Goal: Contribute content: Add original content to the website for others to see

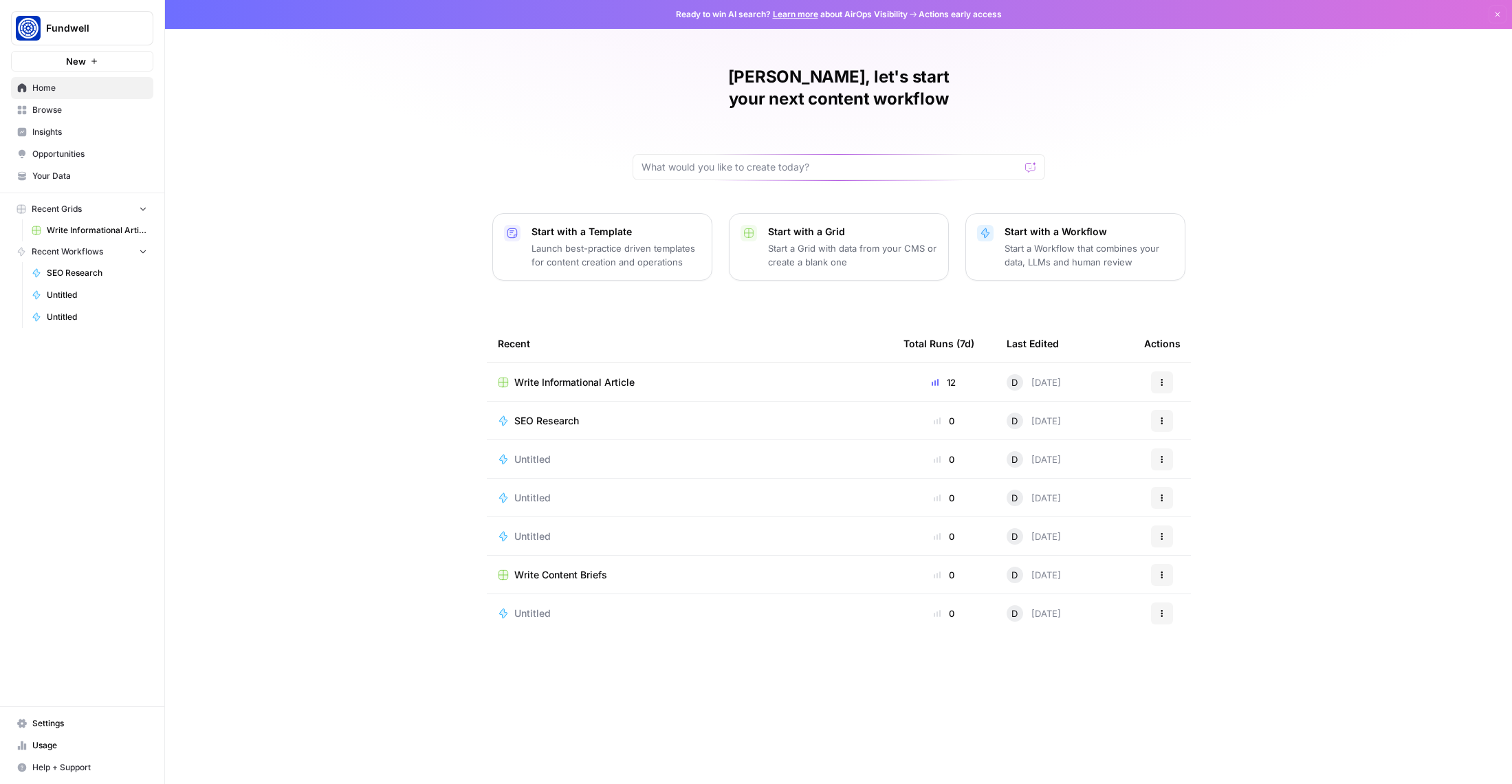
click at [72, 226] on span "Write Informational Article" at bounding box center [97, 230] width 100 height 13
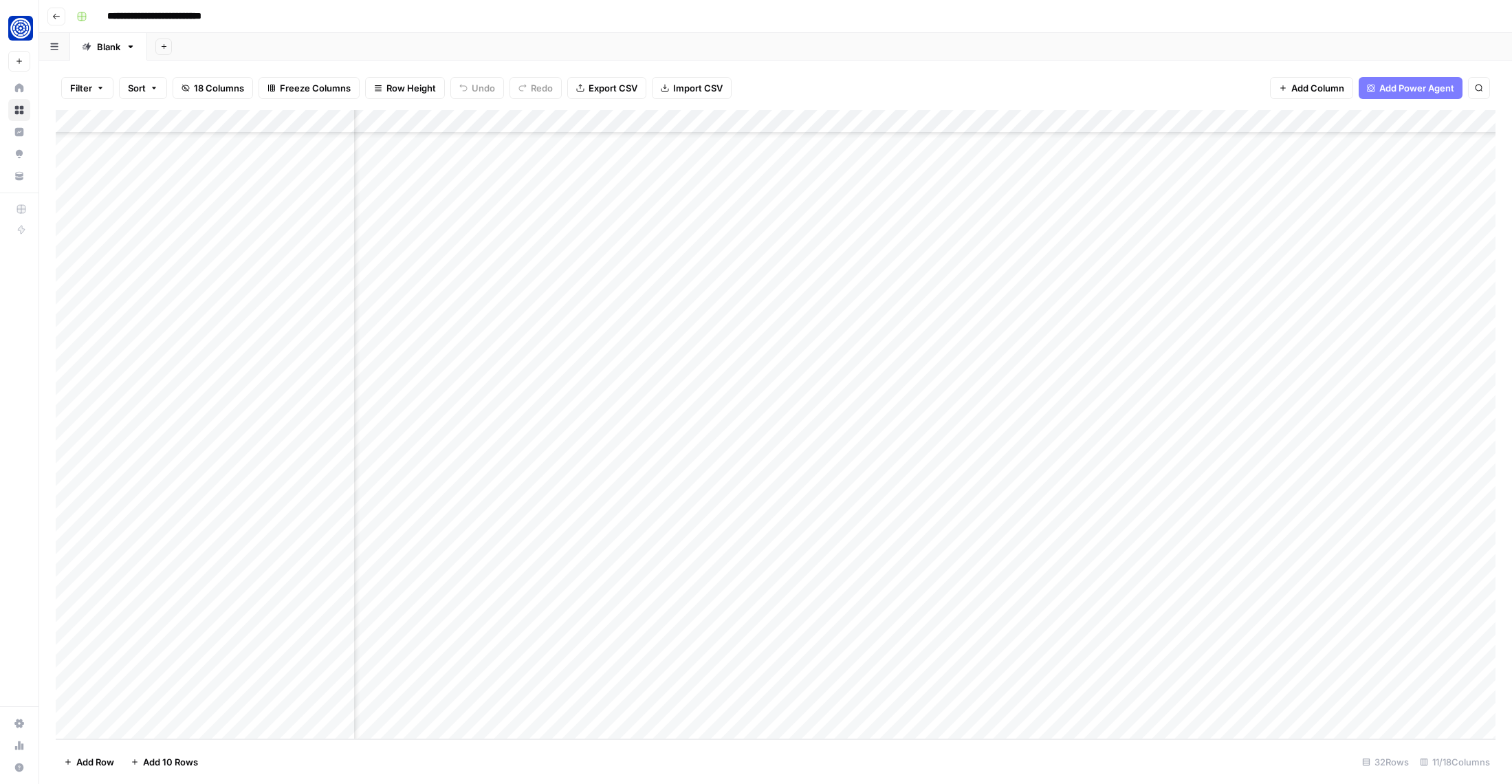
scroll to position [164, 239]
click at [1068, 656] on div "Add Column" at bounding box center [775, 425] width 1440 height 630
click at [996, 658] on div "Add Column" at bounding box center [775, 425] width 1440 height 630
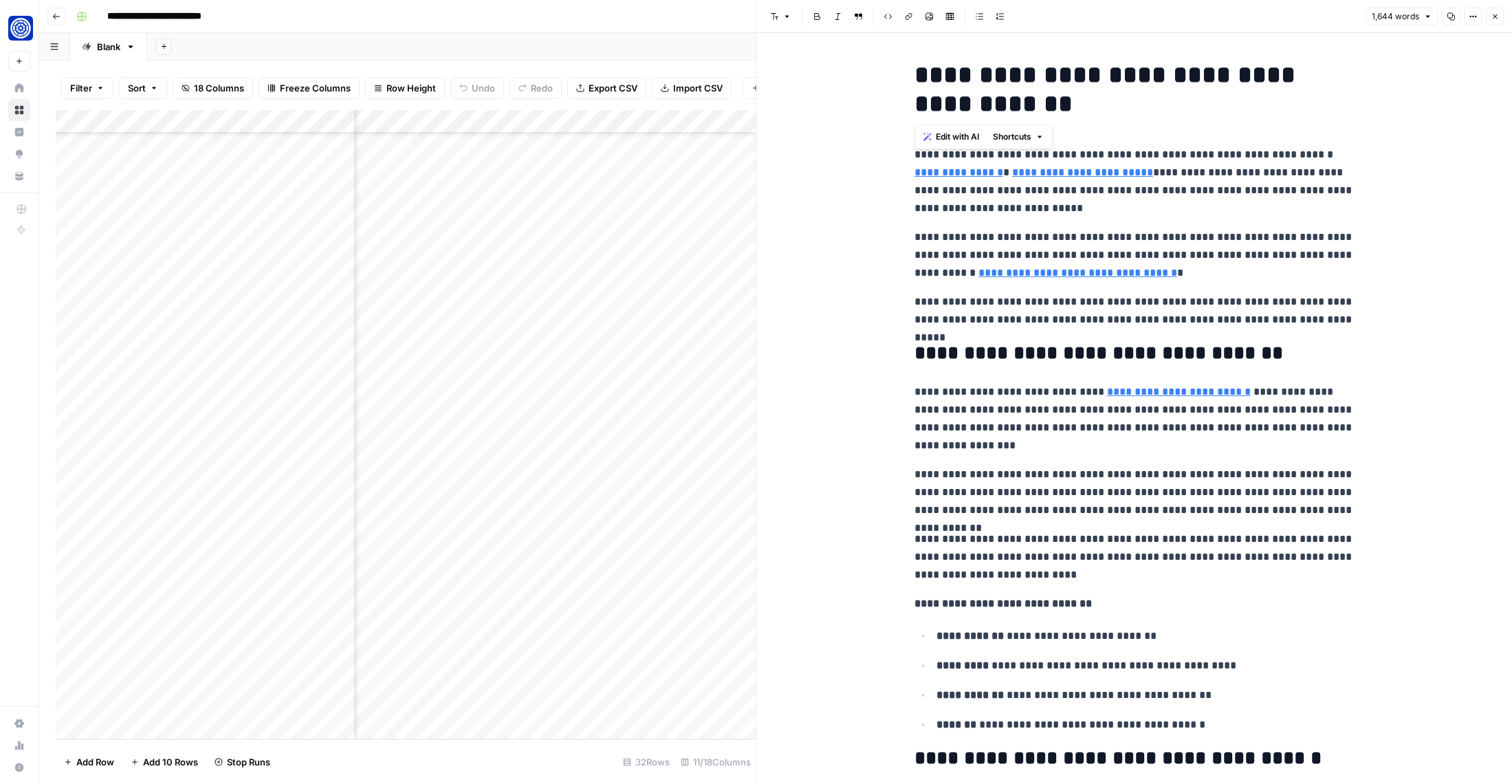
drag, startPoint x: 913, startPoint y: 69, endPoint x: 984, endPoint y: 109, distance: 81.5
copy h1 "**********"
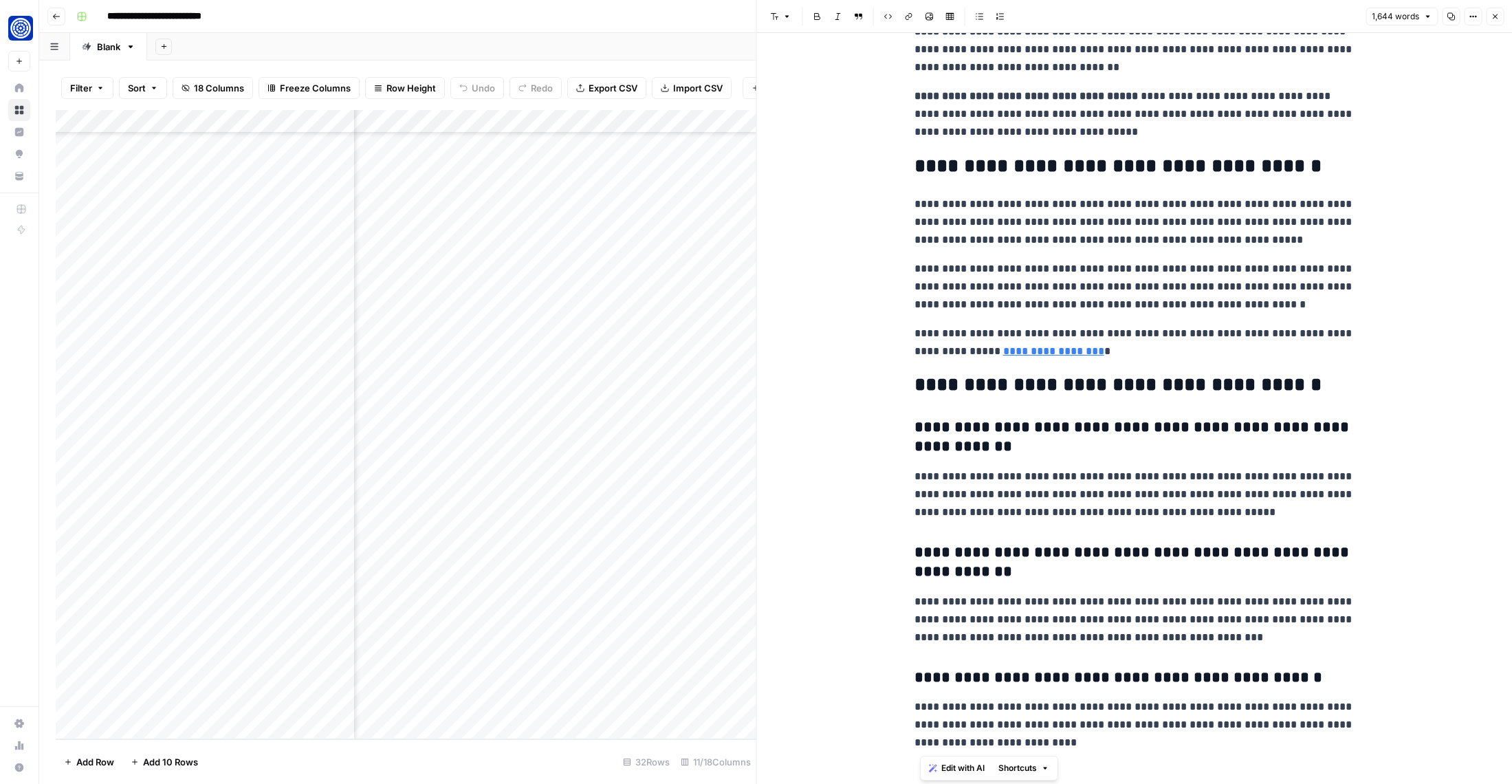
scroll to position [3678, 0]
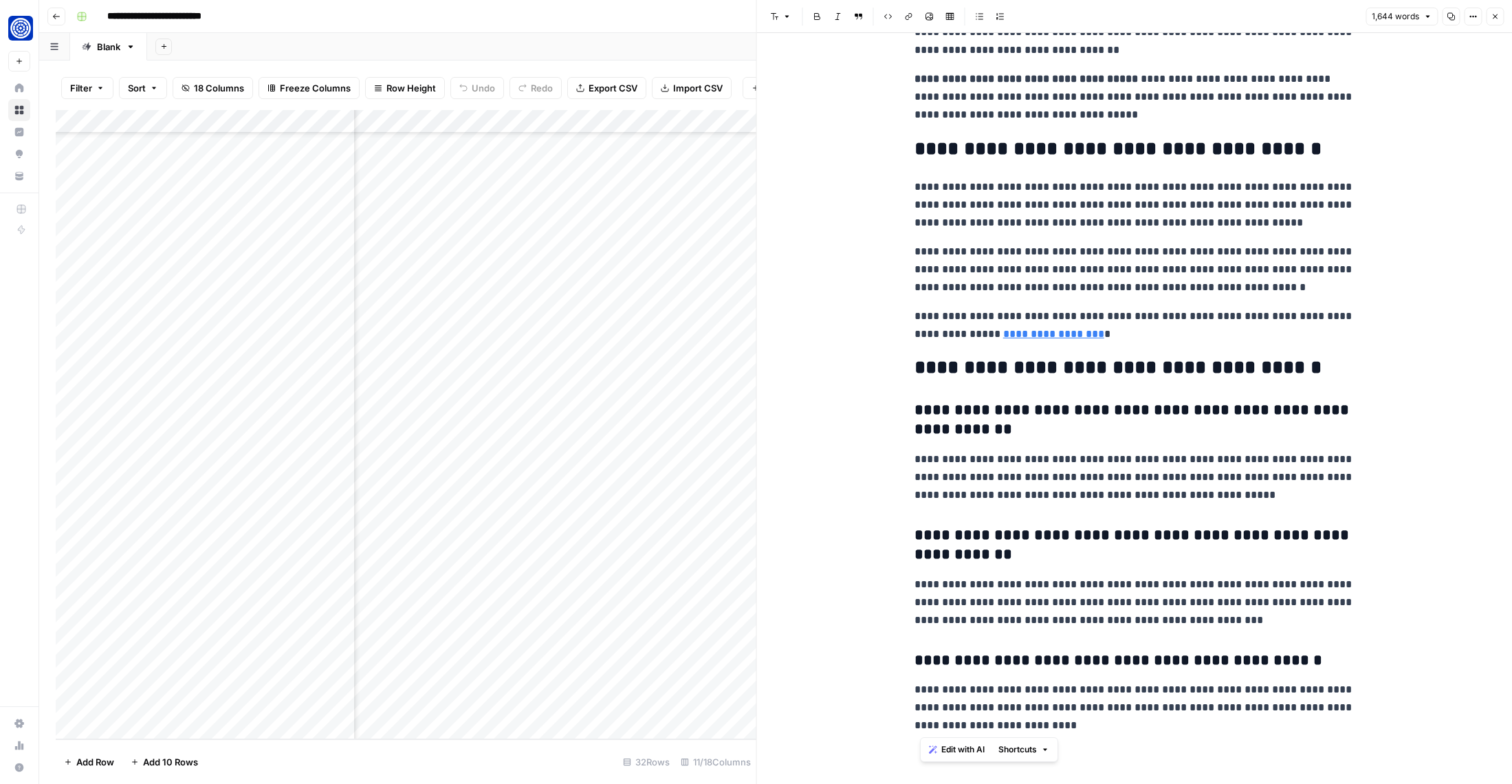
drag, startPoint x: 918, startPoint y: 150, endPoint x: 1174, endPoint y: 737, distance: 640.4
copy div "**********"
click at [961, 223] on p "**********" at bounding box center [1134, 205] width 440 height 54
drag, startPoint x: 915, startPoint y: 154, endPoint x: 1119, endPoint y: 858, distance: 733.0
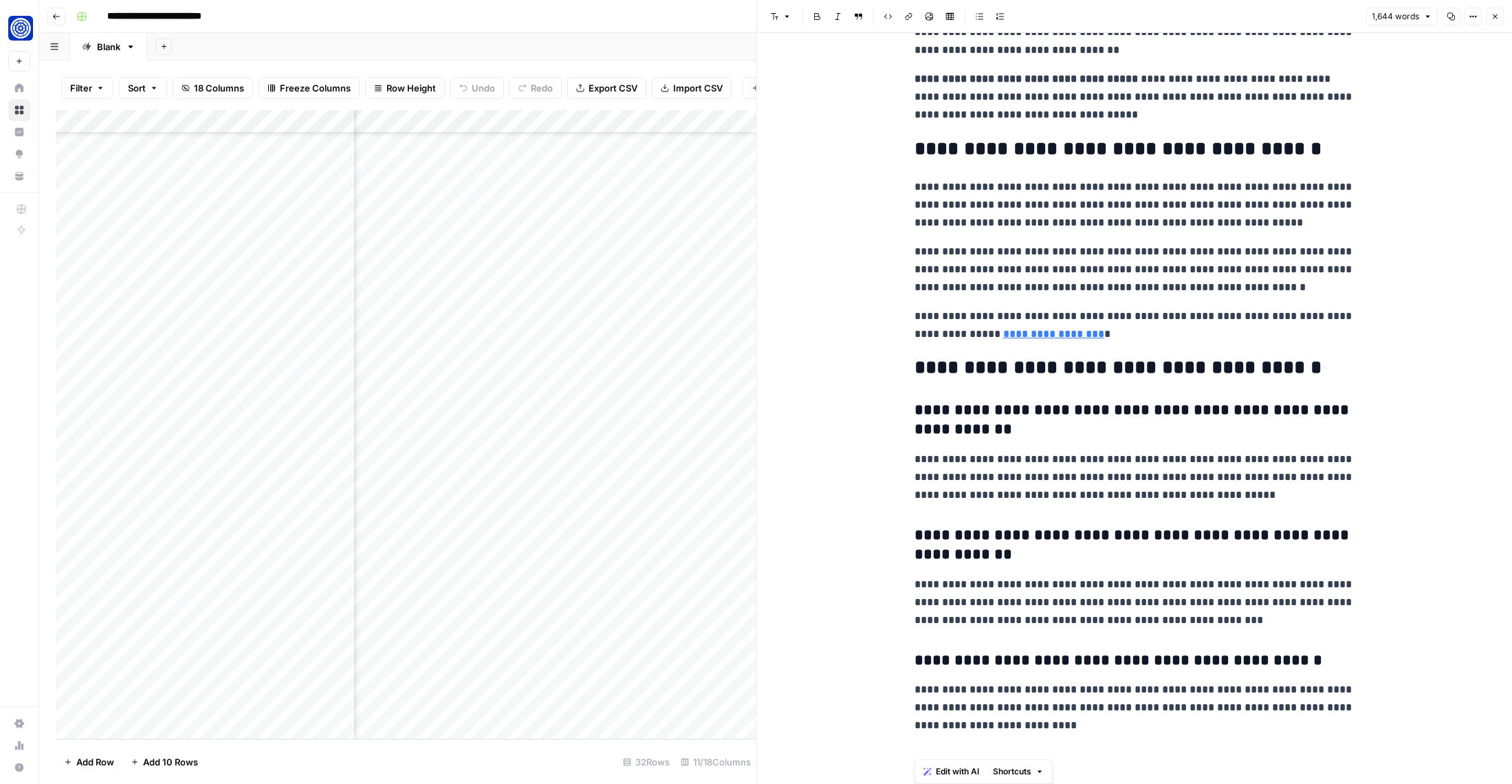
click at [1119, 783] on html "**********" at bounding box center [756, 392] width 1512 height 784
copy div "**********"
click at [1166, 362] on h2 "**********" at bounding box center [1134, 368] width 440 height 22
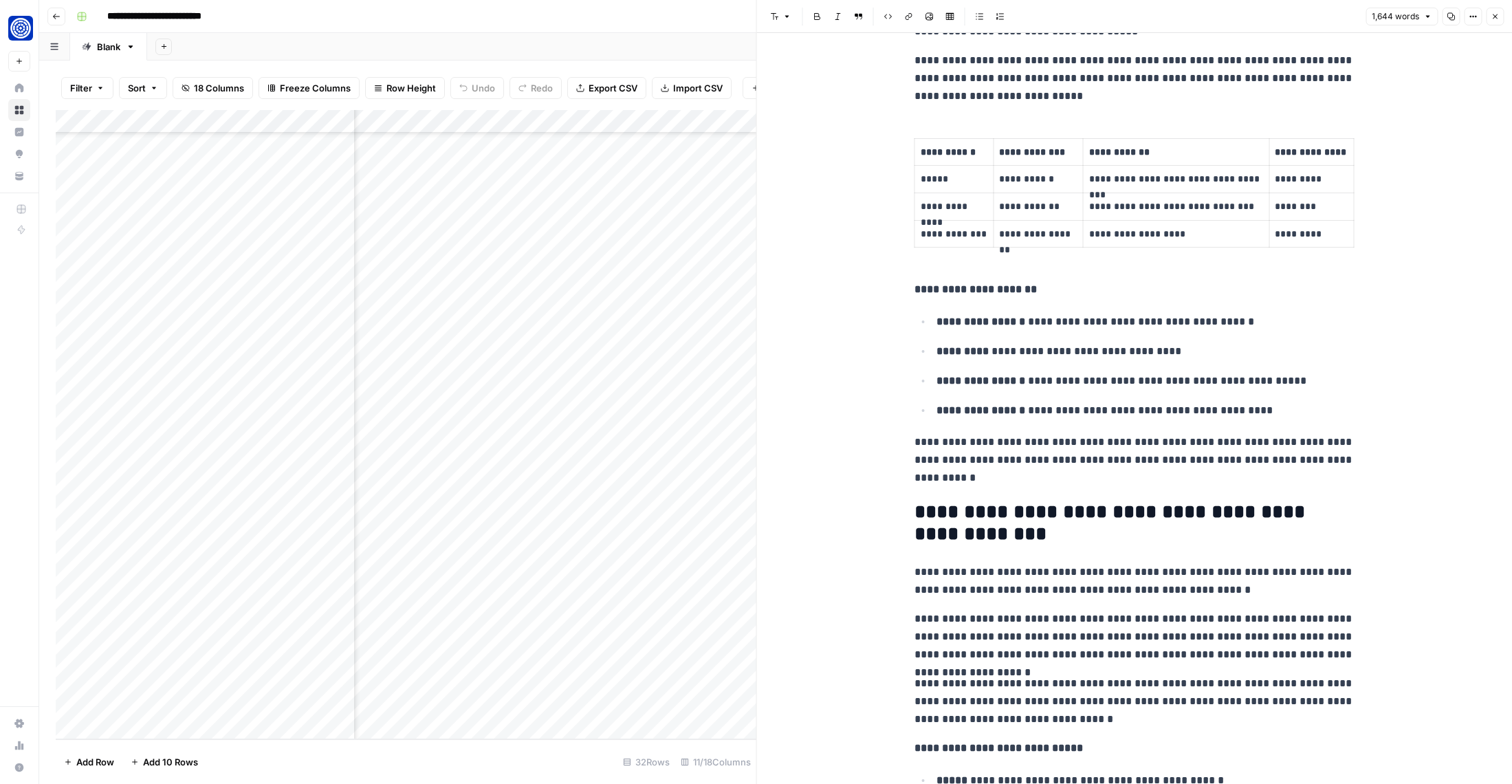
scroll to position [1203, 0]
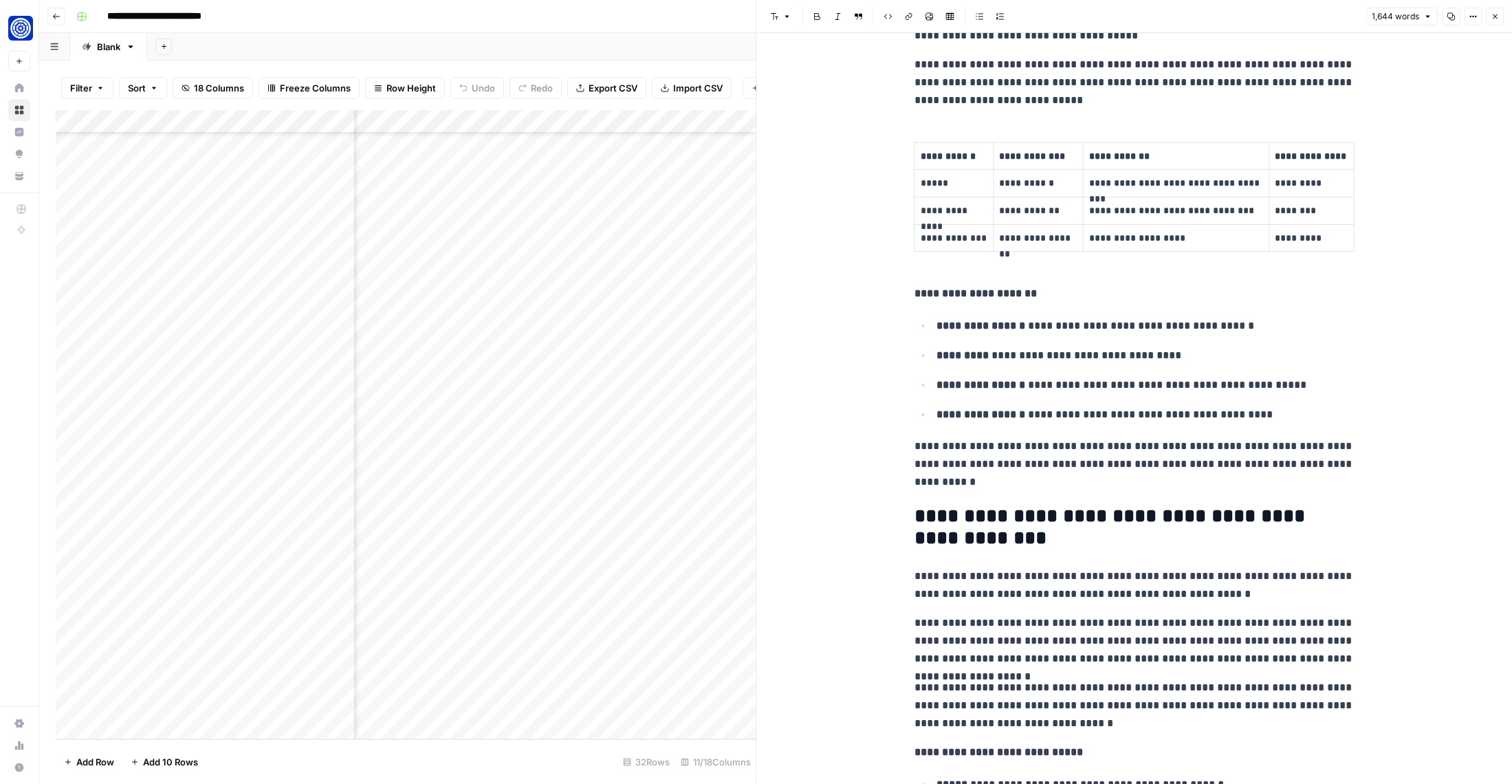
click at [1495, 20] on button "Close" at bounding box center [1495, 16] width 18 height 18
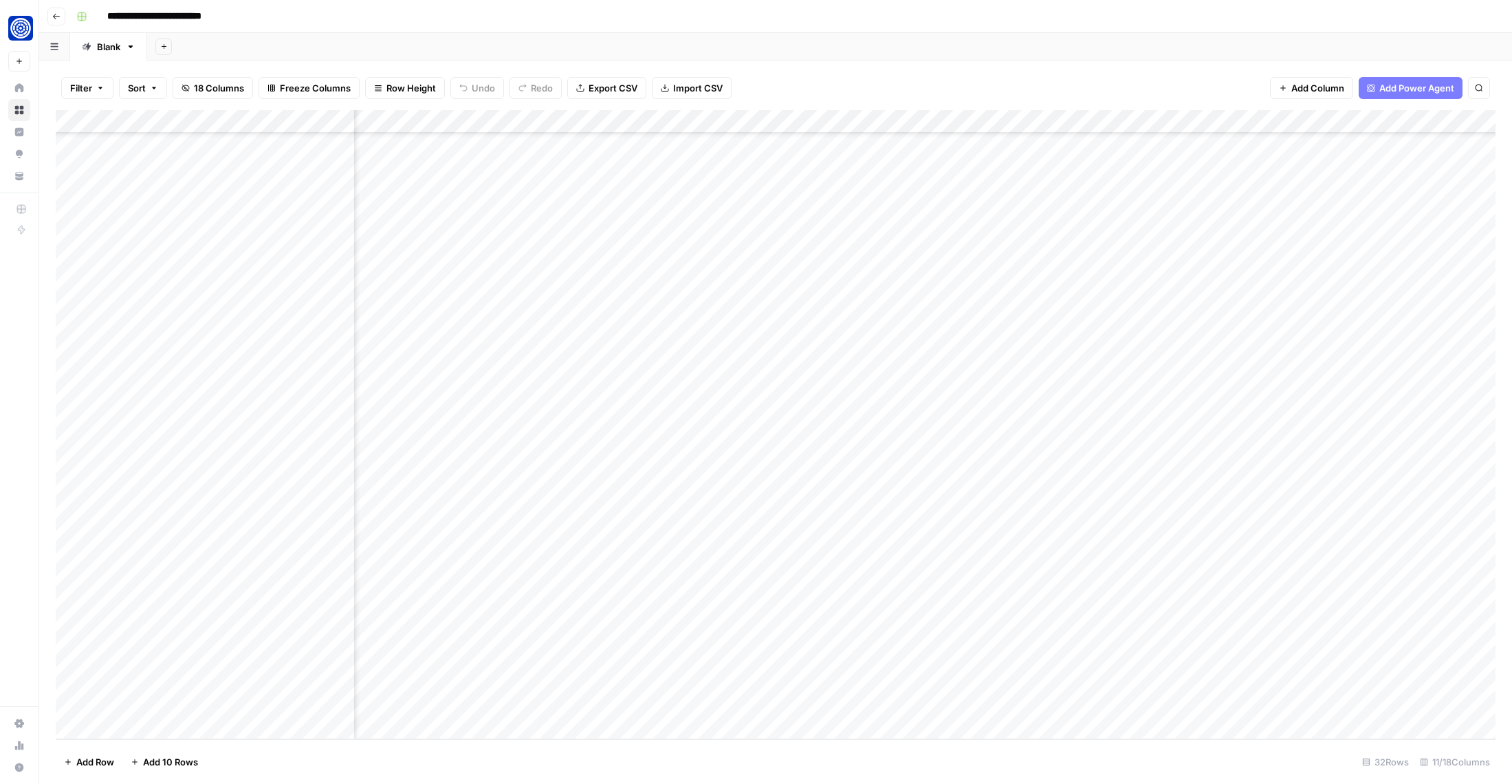
scroll to position [164, 249]
click at [1090, 658] on div "Add Column" at bounding box center [775, 425] width 1440 height 630
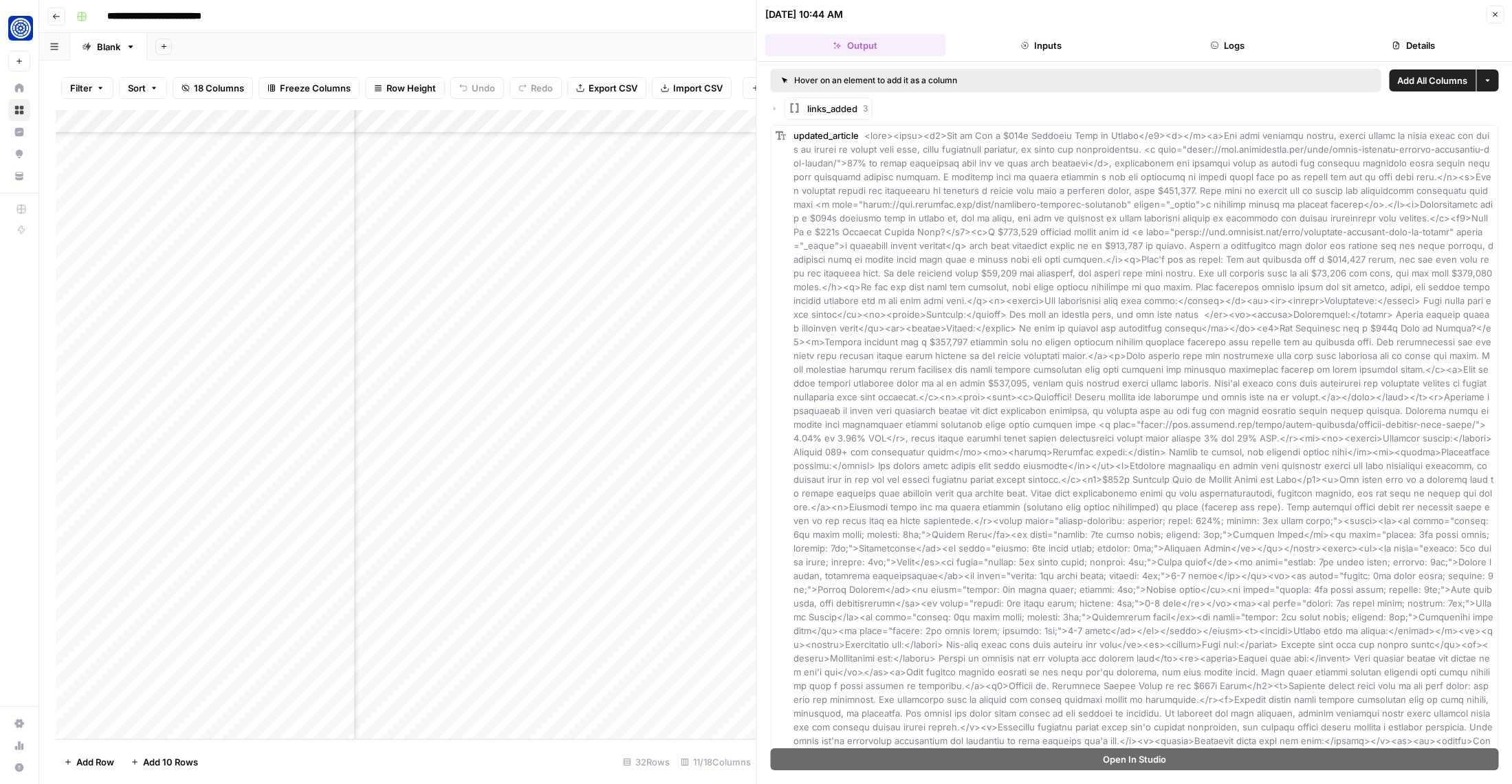
click at [778, 108] on div "links_added 3" at bounding box center [1134, 108] width 728 height 22
click at [772, 107] on icon "button" at bounding box center [774, 108] width 9 height 9
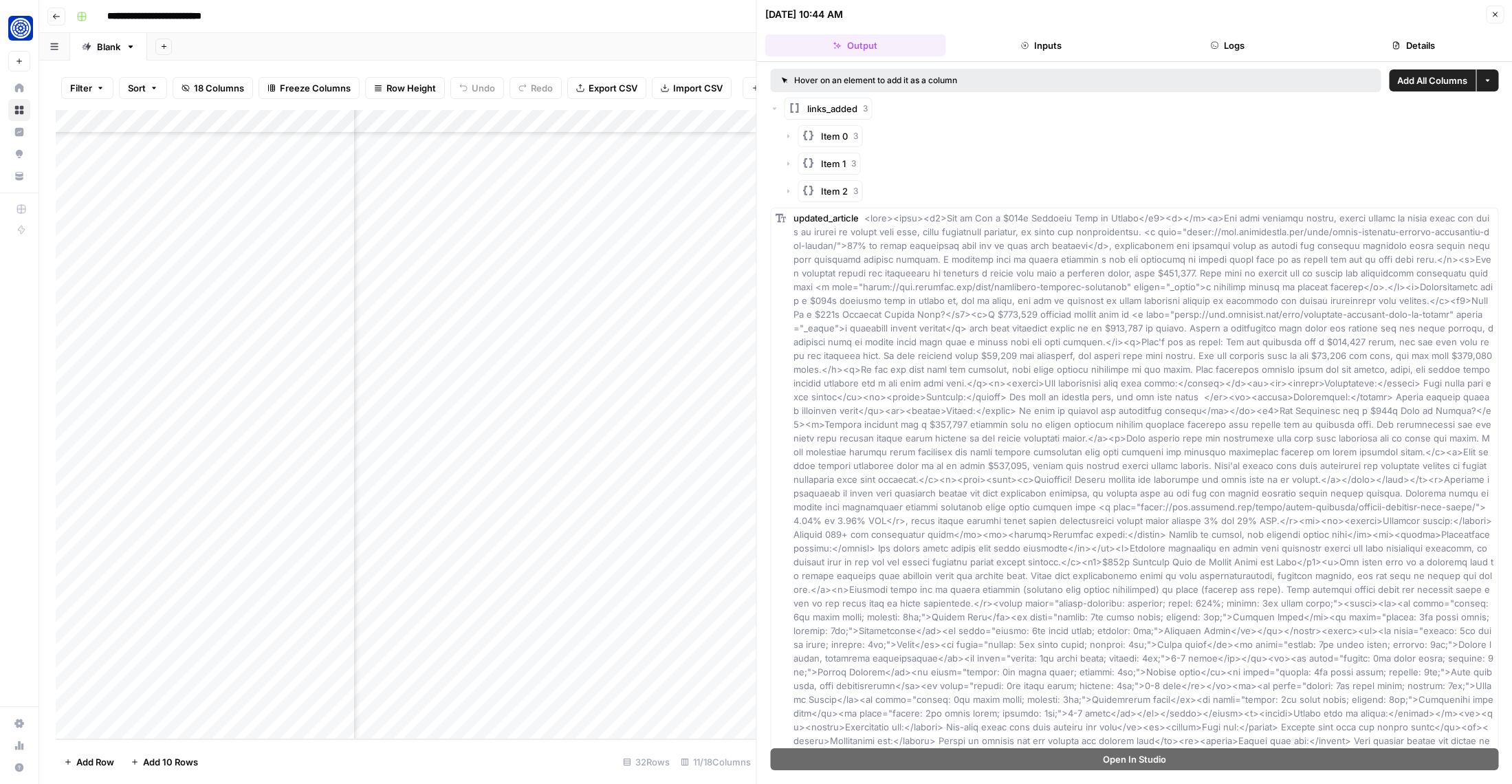
click at [790, 135] on icon "button" at bounding box center [788, 136] width 9 height 9
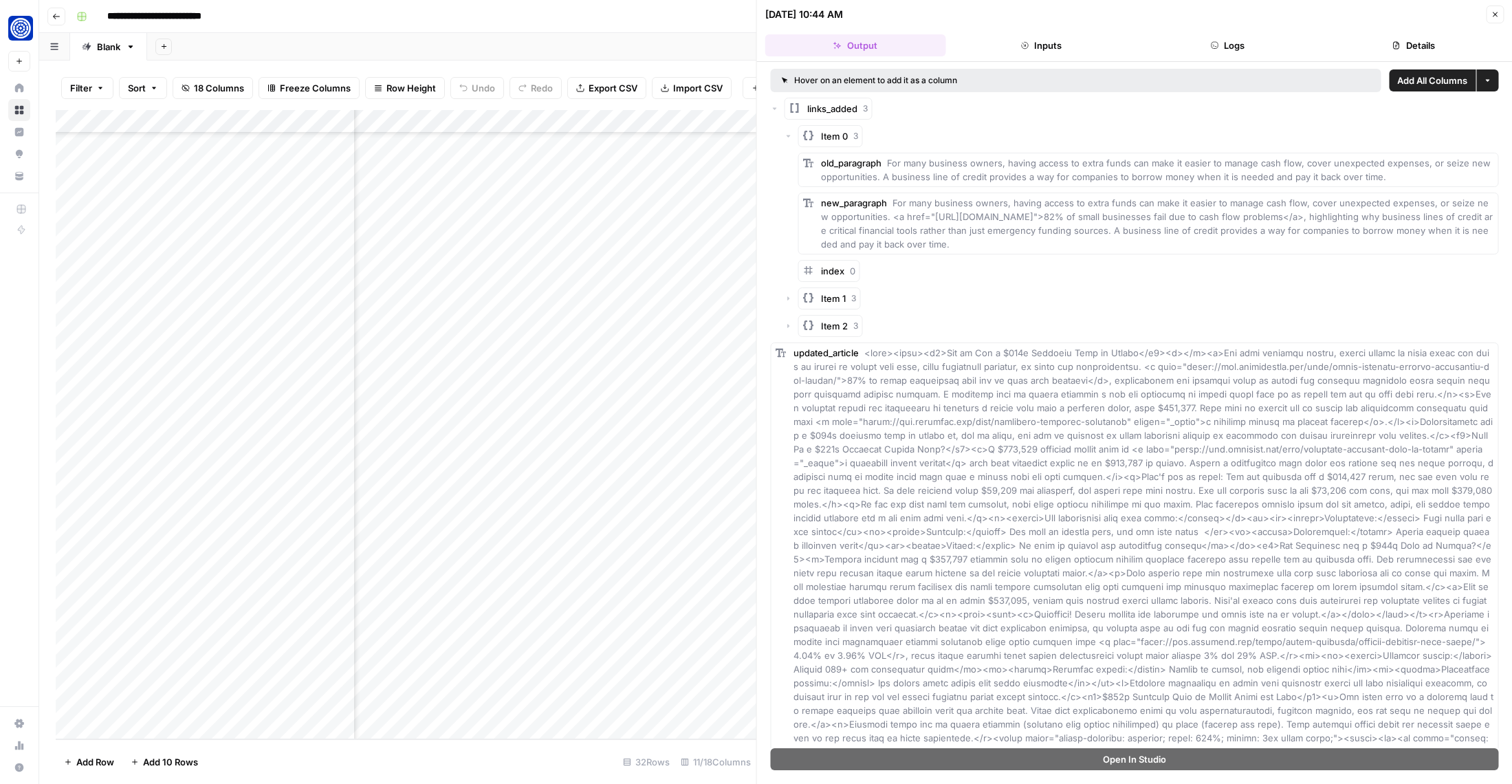
click at [789, 300] on icon "button" at bounding box center [788, 298] width 9 height 9
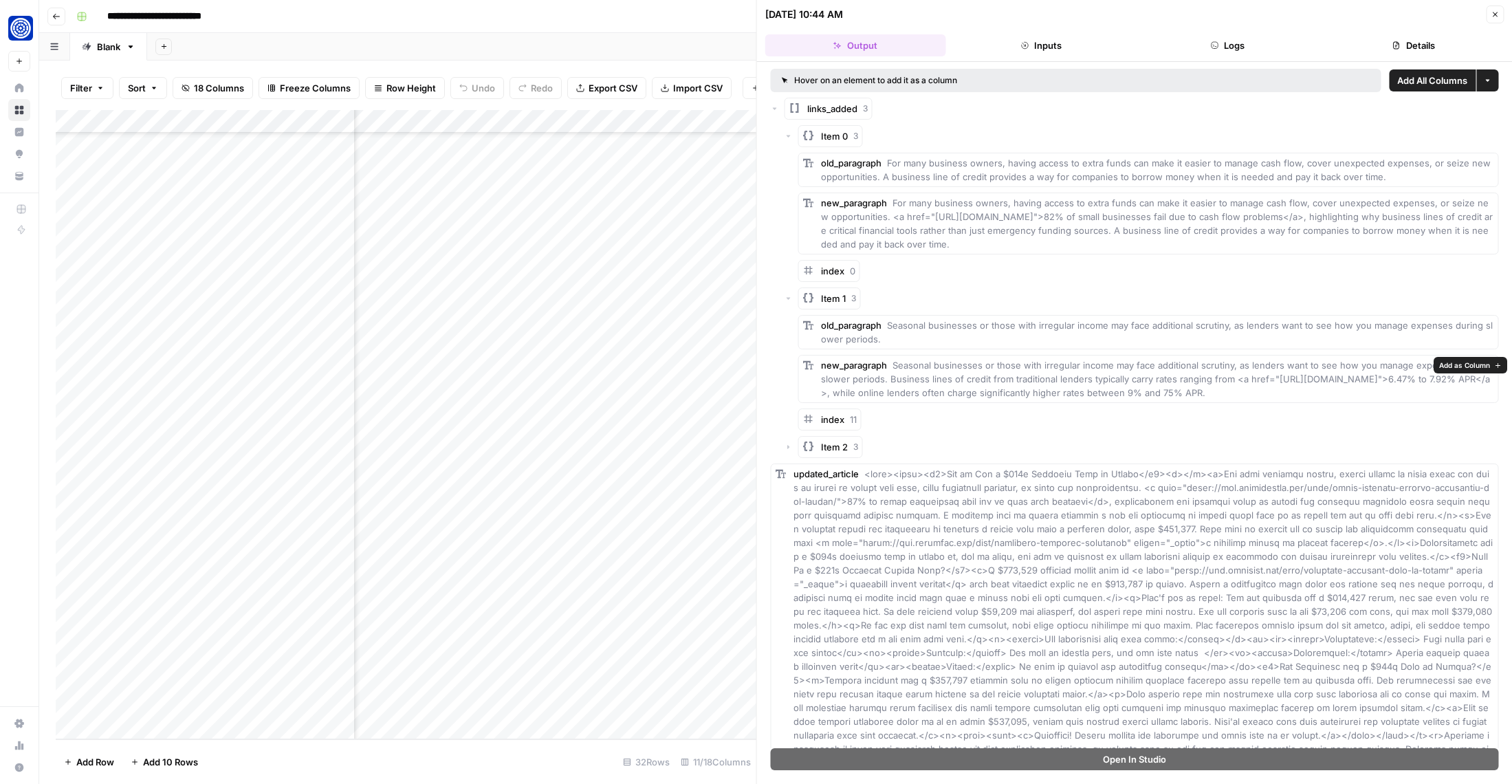
drag, startPoint x: 878, startPoint y: 378, endPoint x: 1419, endPoint y: 392, distance: 541.2
click at [1419, 392] on div "new_paragraph Seasonal businesses or those with irregular income may face addit…" at bounding box center [1157, 378] width 673 height 42
copy span "Business lines of credit from traditional lenders typically carry rates ranging…"
click at [1151, 392] on span "Seasonal businesses or those with irregular income may face additional scrutiny…" at bounding box center [1156, 378] width 670 height 39
drag, startPoint x: 877, startPoint y: 380, endPoint x: 1021, endPoint y: 396, distance: 144.9
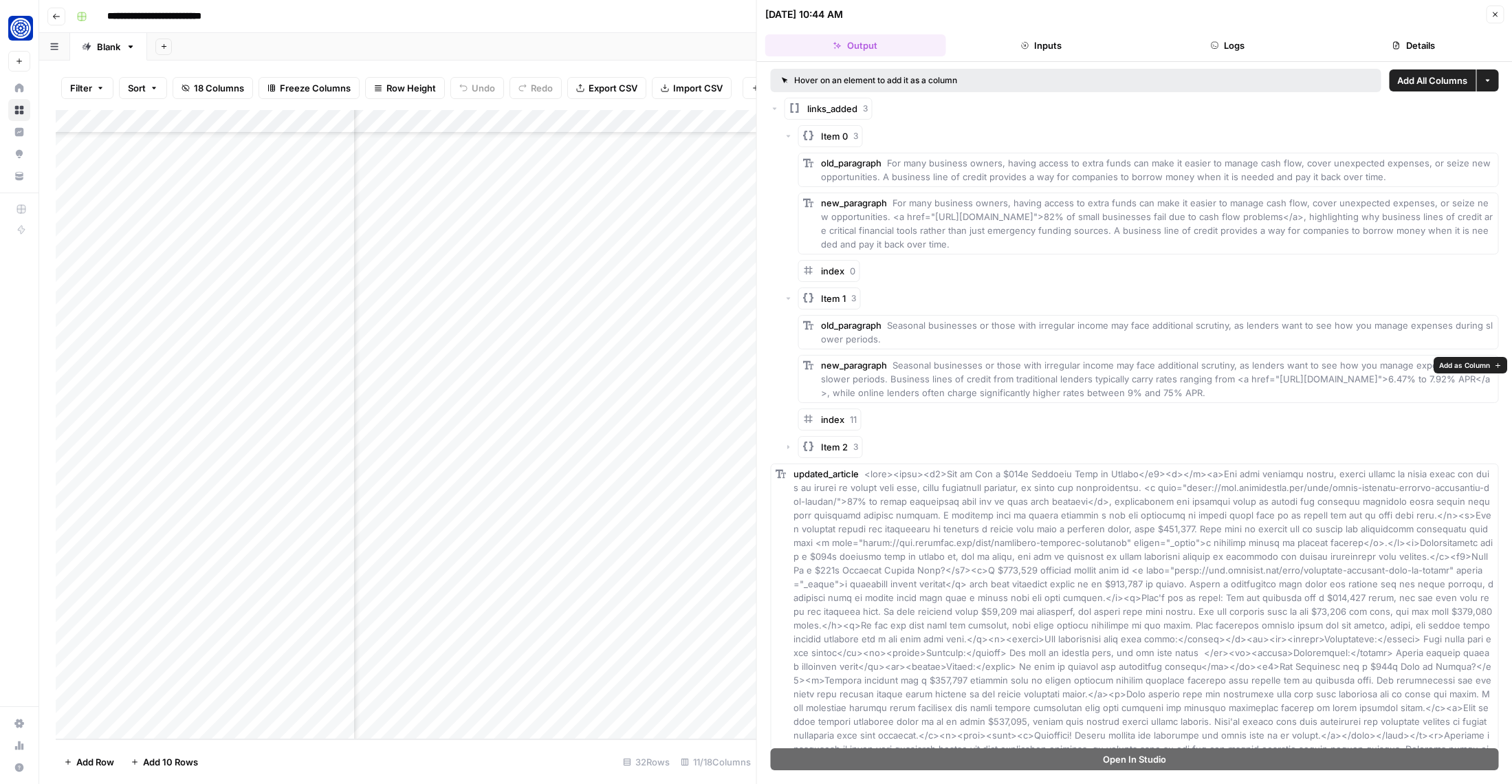
click at [1021, 396] on span "Seasonal businesses or those with irregular income may face additional scrutiny…" at bounding box center [1156, 378] width 670 height 39
copy span "Business lines of credit from traditional lenders typically carry rates ranging…"
click at [785, 448] on icon "button" at bounding box center [788, 447] width 9 height 9
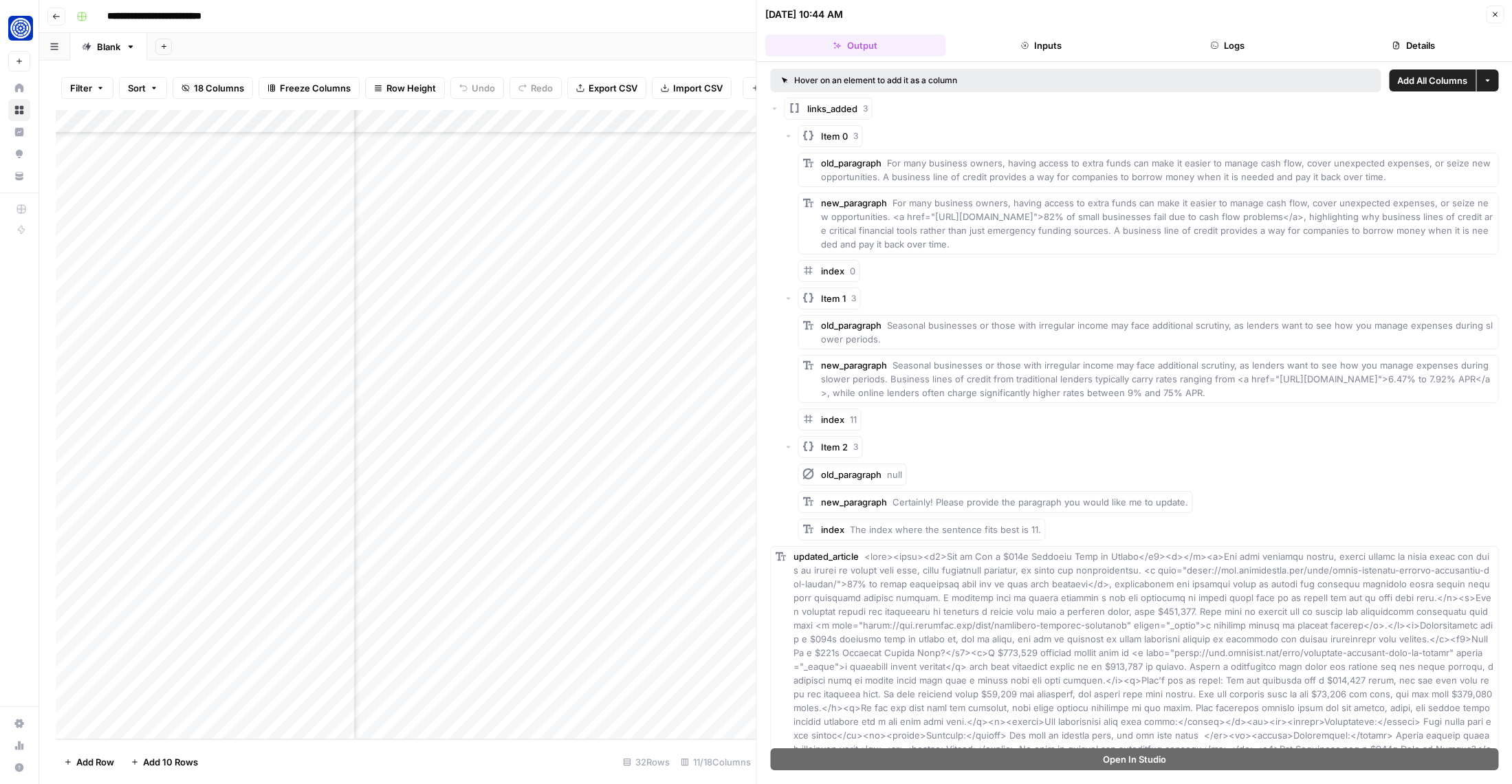
click at [1497, 11] on icon "button" at bounding box center [1495, 14] width 9 height 9
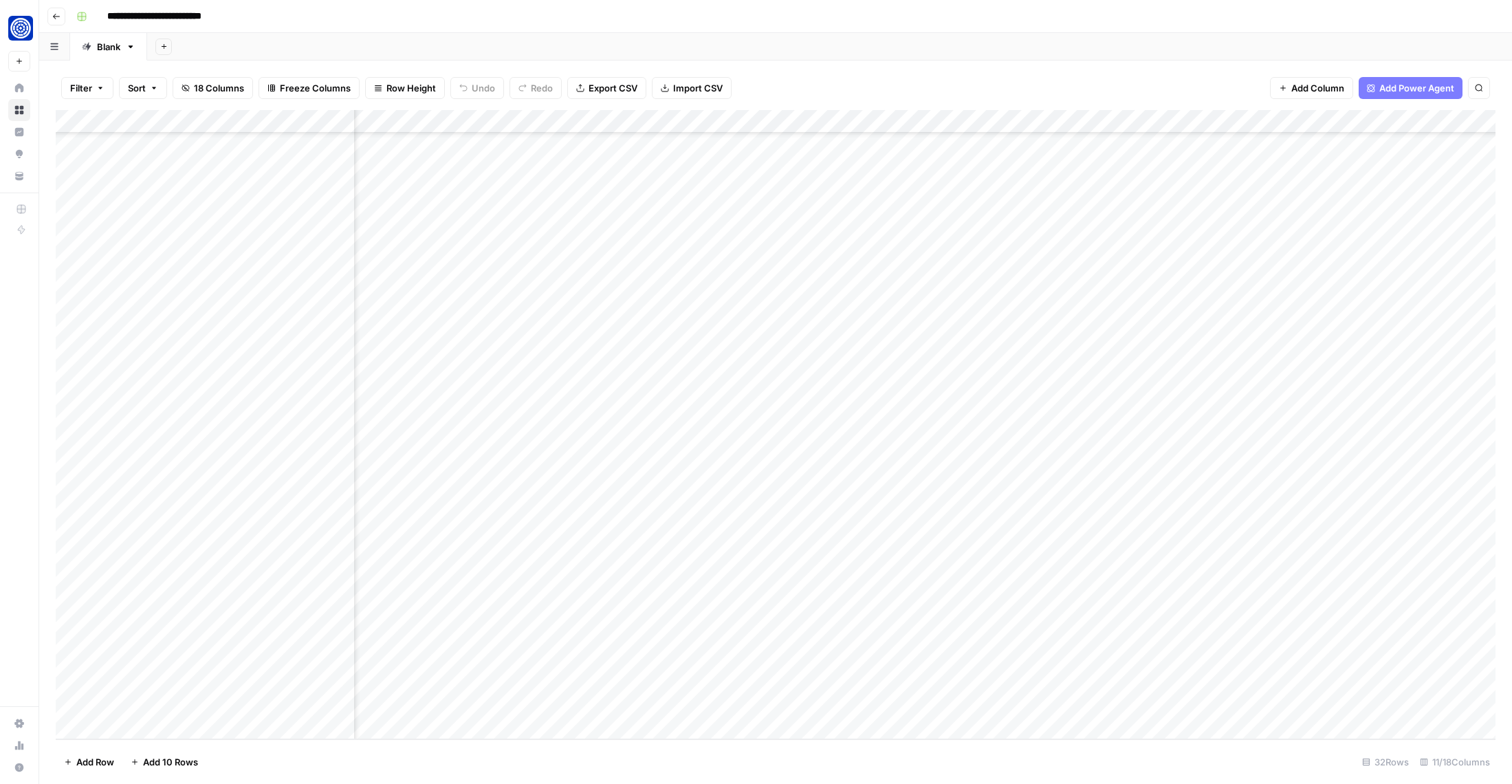
click at [1197, 657] on div "Add Column" at bounding box center [775, 425] width 1440 height 630
click at [150, 711] on div "Add Column" at bounding box center [775, 425] width 1440 height 630
click at [155, 704] on div "Add Column" at bounding box center [775, 425] width 1440 height 630
click at [155, 704] on textarea at bounding box center [229, 706] width 252 height 19
type textarea "**********"
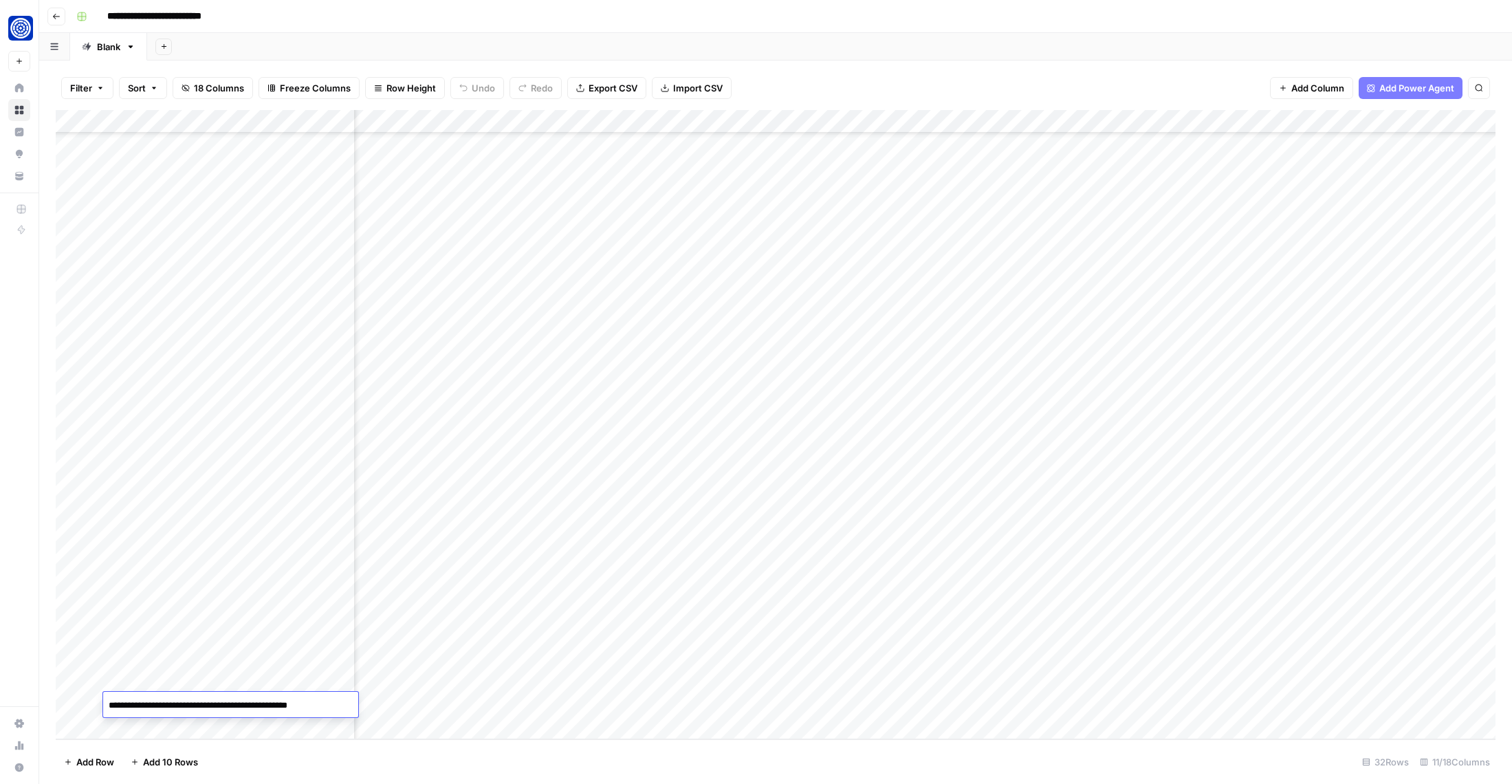
click at [405, 714] on div "Add Column" at bounding box center [775, 425] width 1440 height 630
click at [453, 703] on div "Add Column" at bounding box center [775, 425] width 1440 height 630
